Goal: Transaction & Acquisition: Purchase product/service

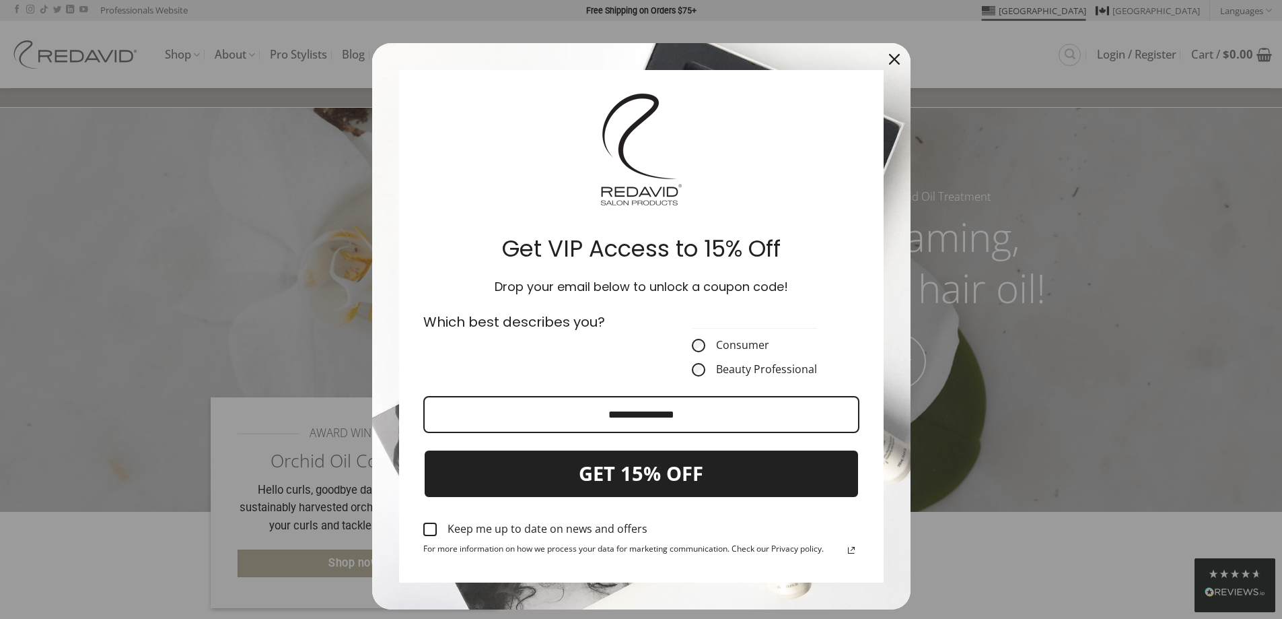
click at [889, 62] on icon "close icon" at bounding box center [894, 59] width 11 height 11
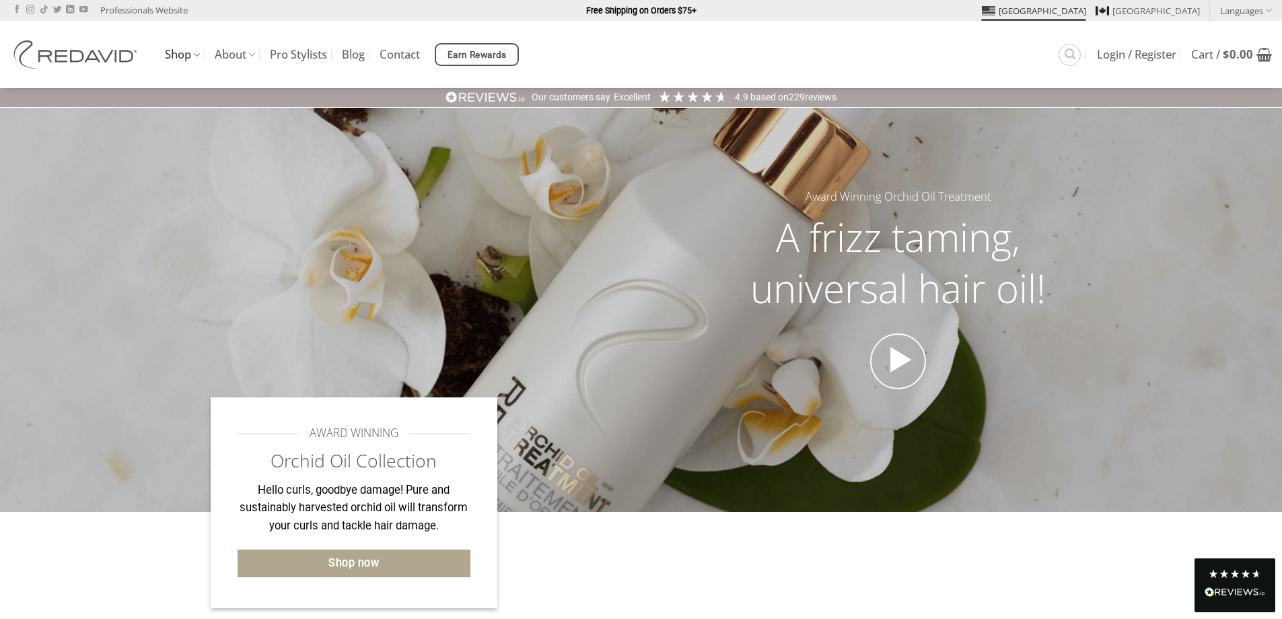
click at [172, 58] on link "Shop" at bounding box center [182, 55] width 35 height 26
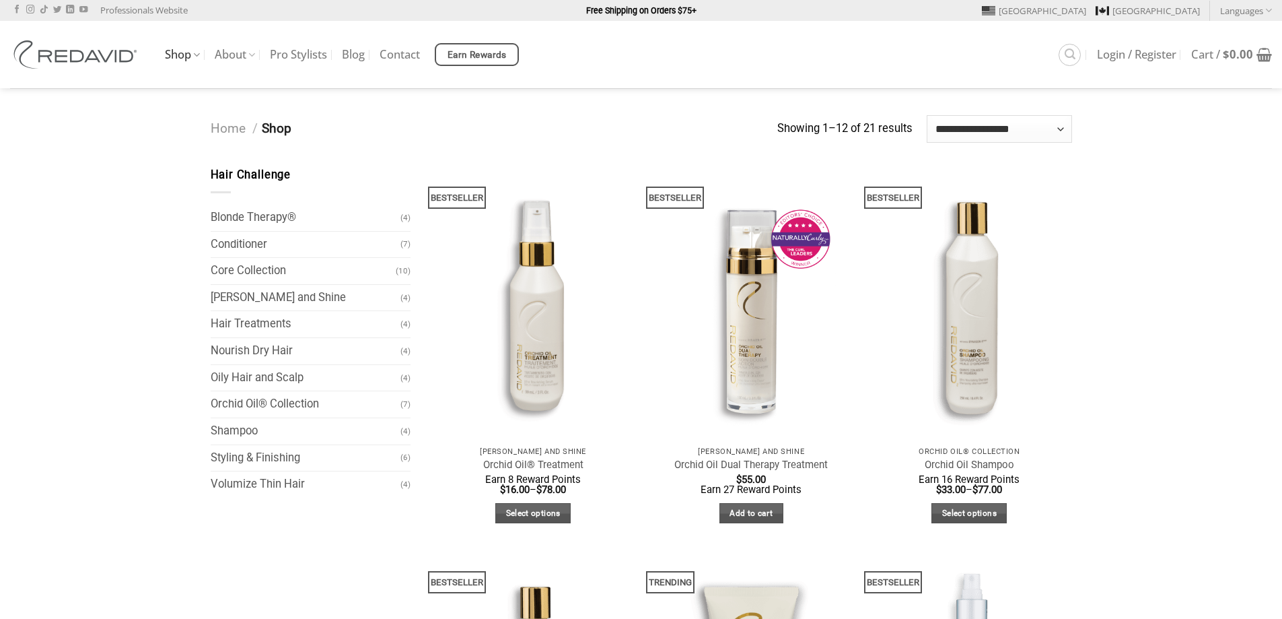
click at [172, 58] on link "Shop" at bounding box center [182, 55] width 35 height 26
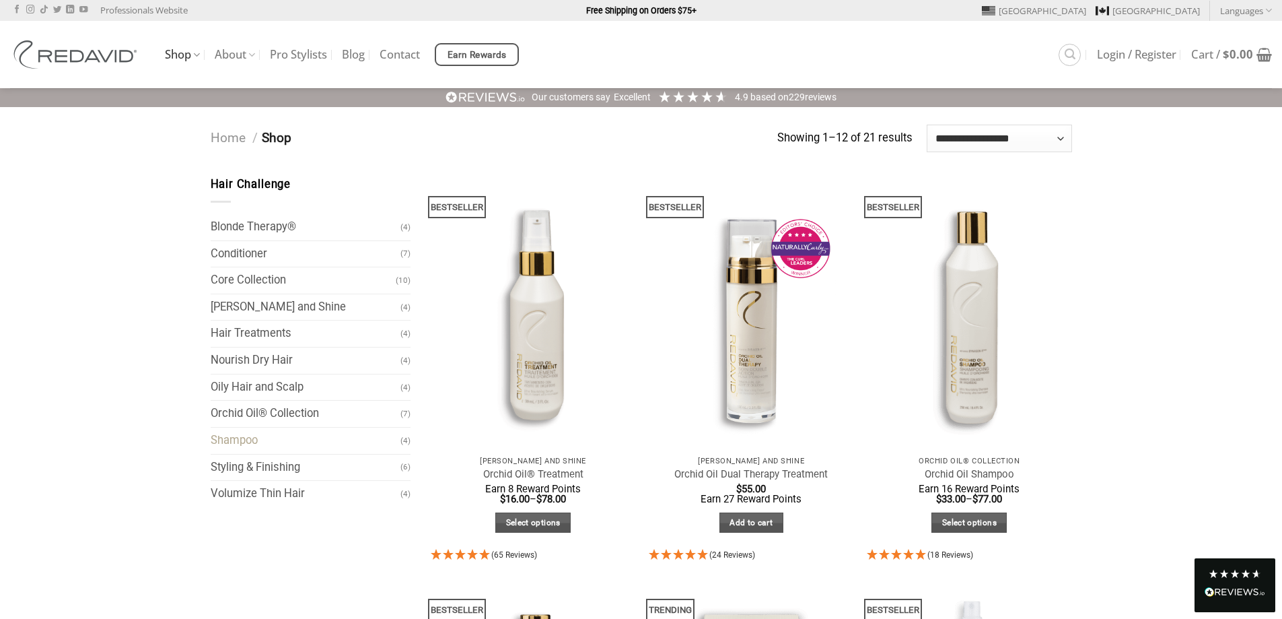
click at [240, 444] on link "Shampoo" at bounding box center [306, 440] width 190 height 26
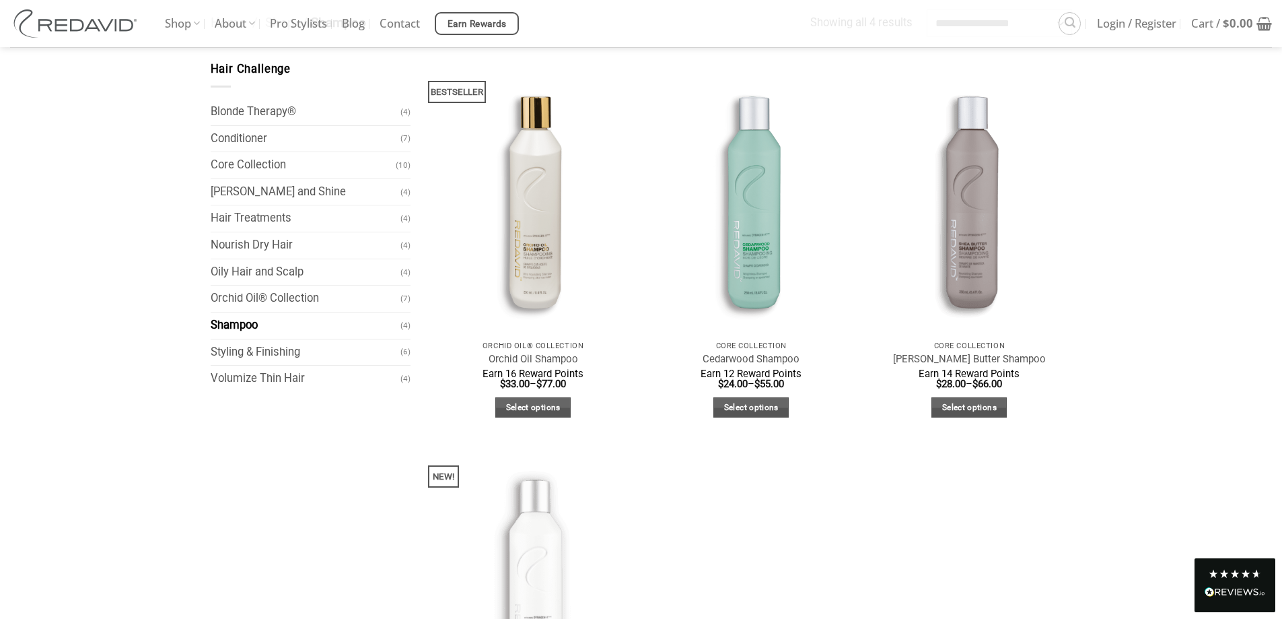
scroll to position [104, 0]
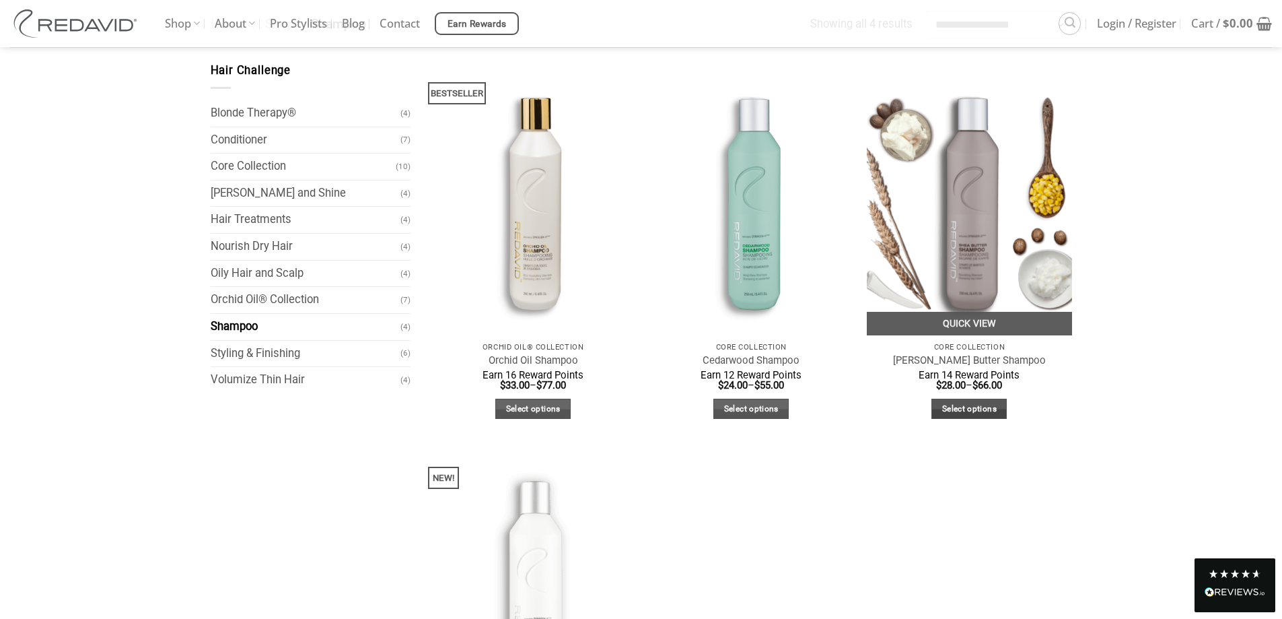
click at [954, 405] on link "Select options" at bounding box center [969, 408] width 75 height 21
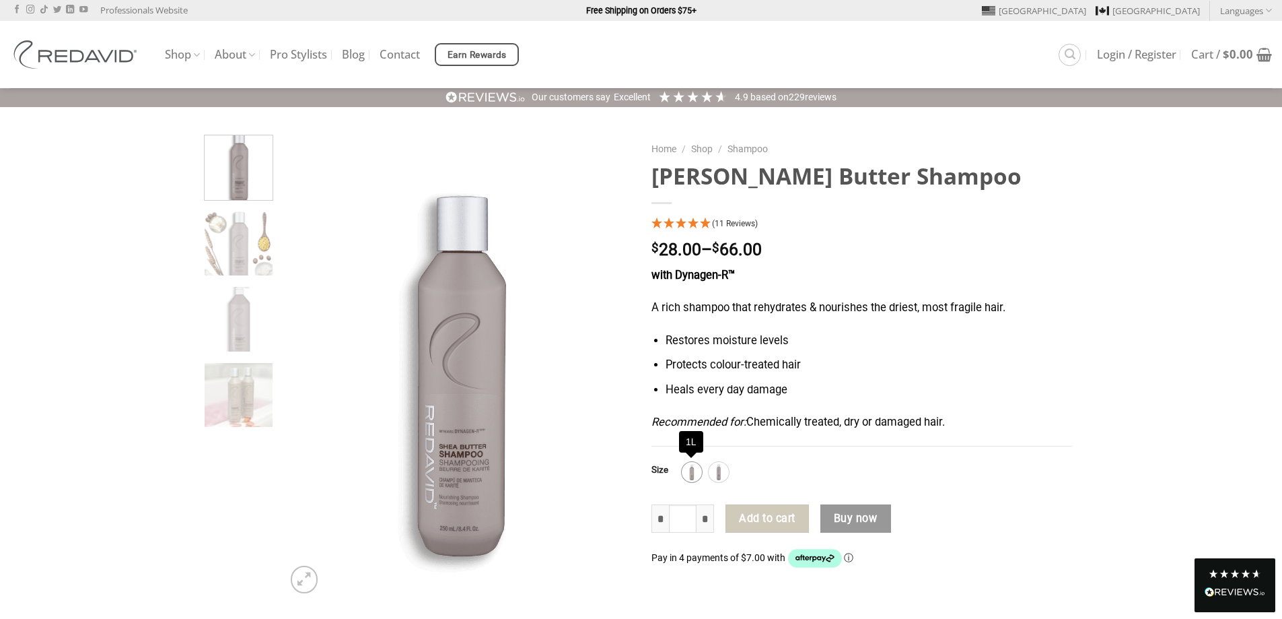
click at [697, 470] on img at bounding box center [691, 471] width 17 height 17
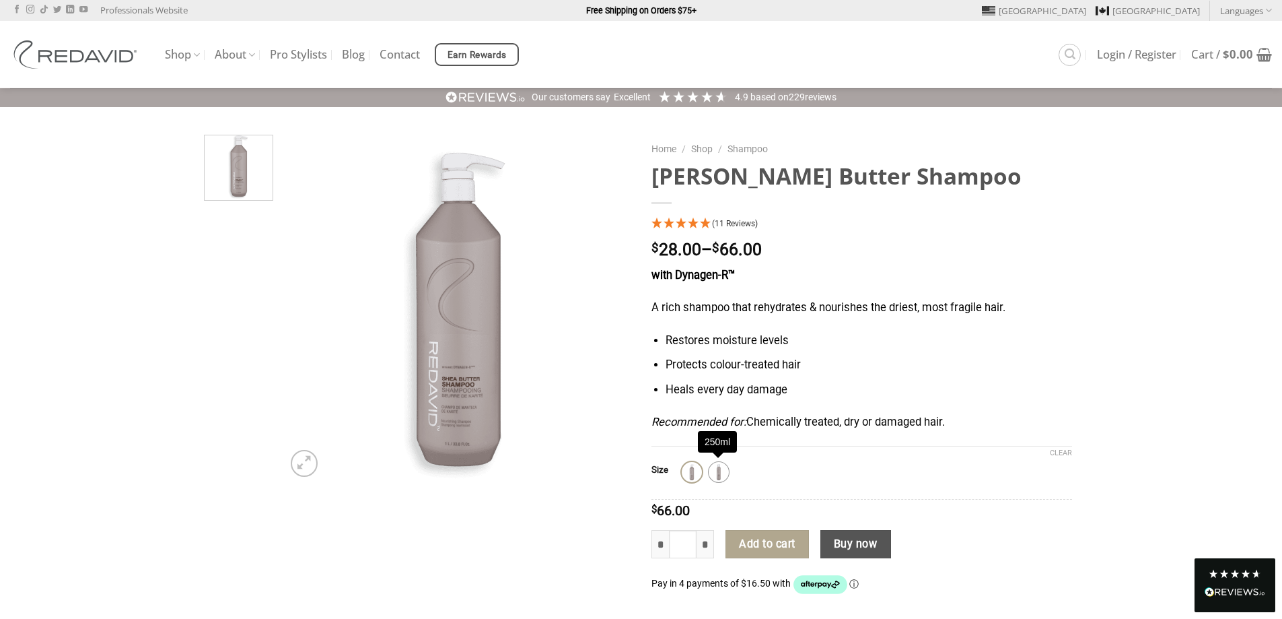
click at [715, 470] on img at bounding box center [718, 471] width 17 height 17
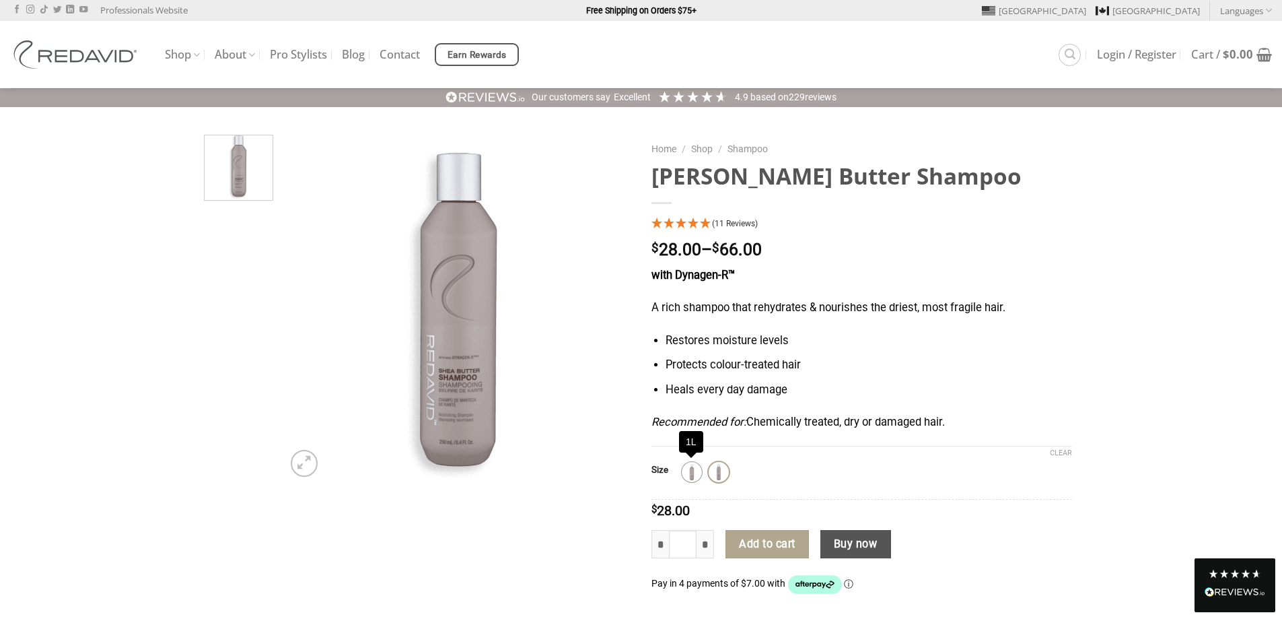
click at [691, 470] on img at bounding box center [691, 471] width 17 height 17
